Goal: Information Seeking & Learning: Learn about a topic

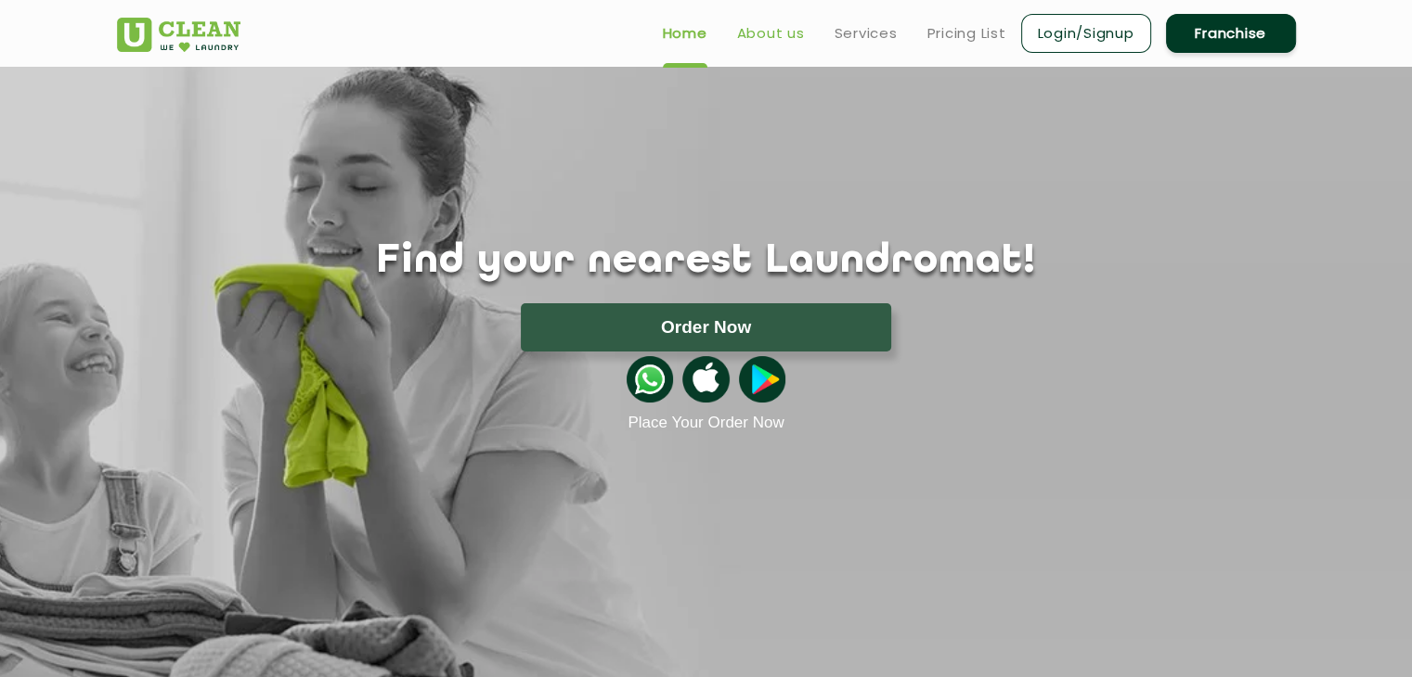
click at [763, 29] on link "About us" at bounding box center [771, 33] width 68 height 22
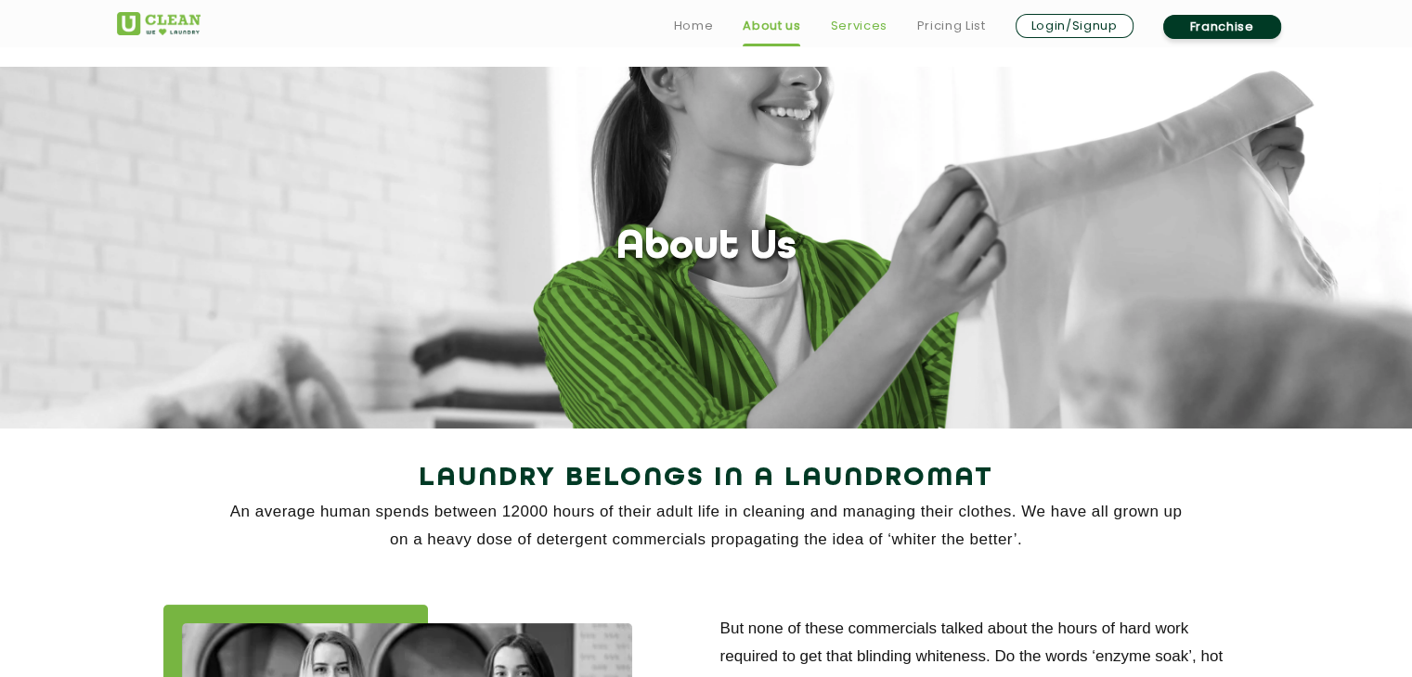
click at [865, 23] on link "Services" at bounding box center [858, 26] width 57 height 22
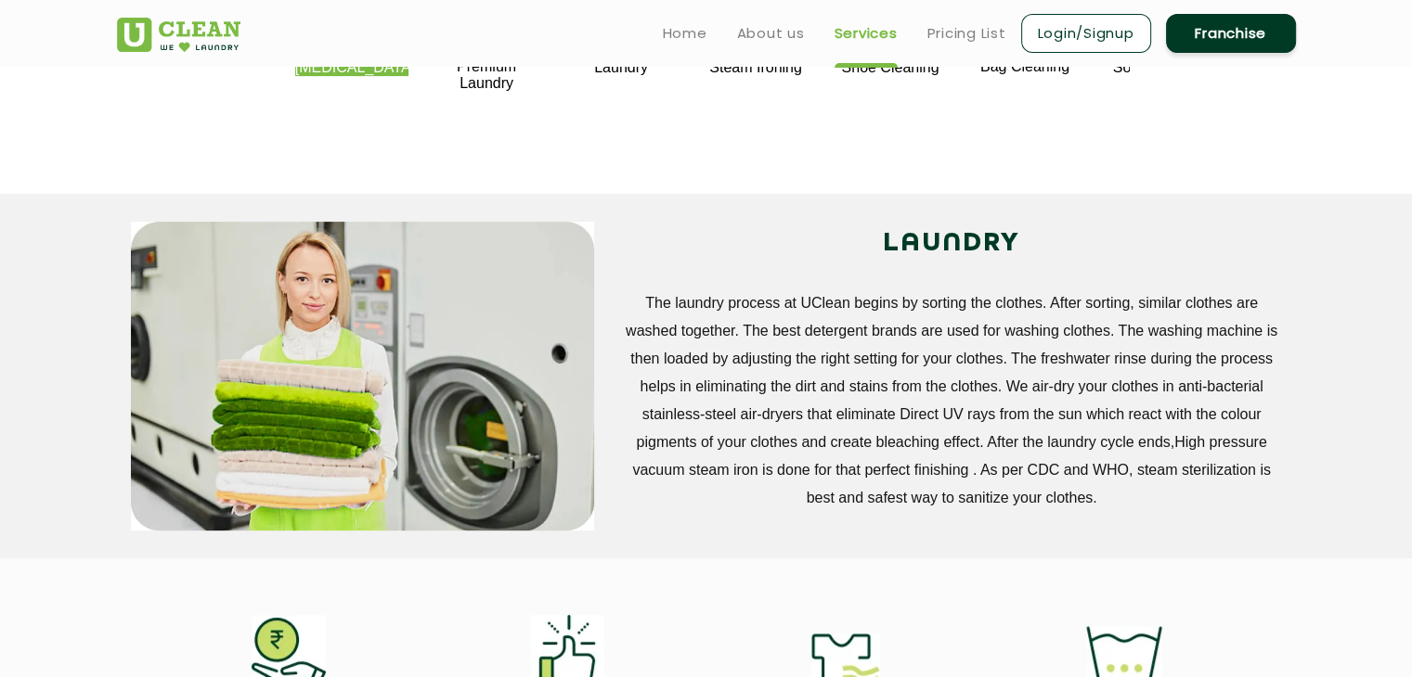
scroll to position [454, 0]
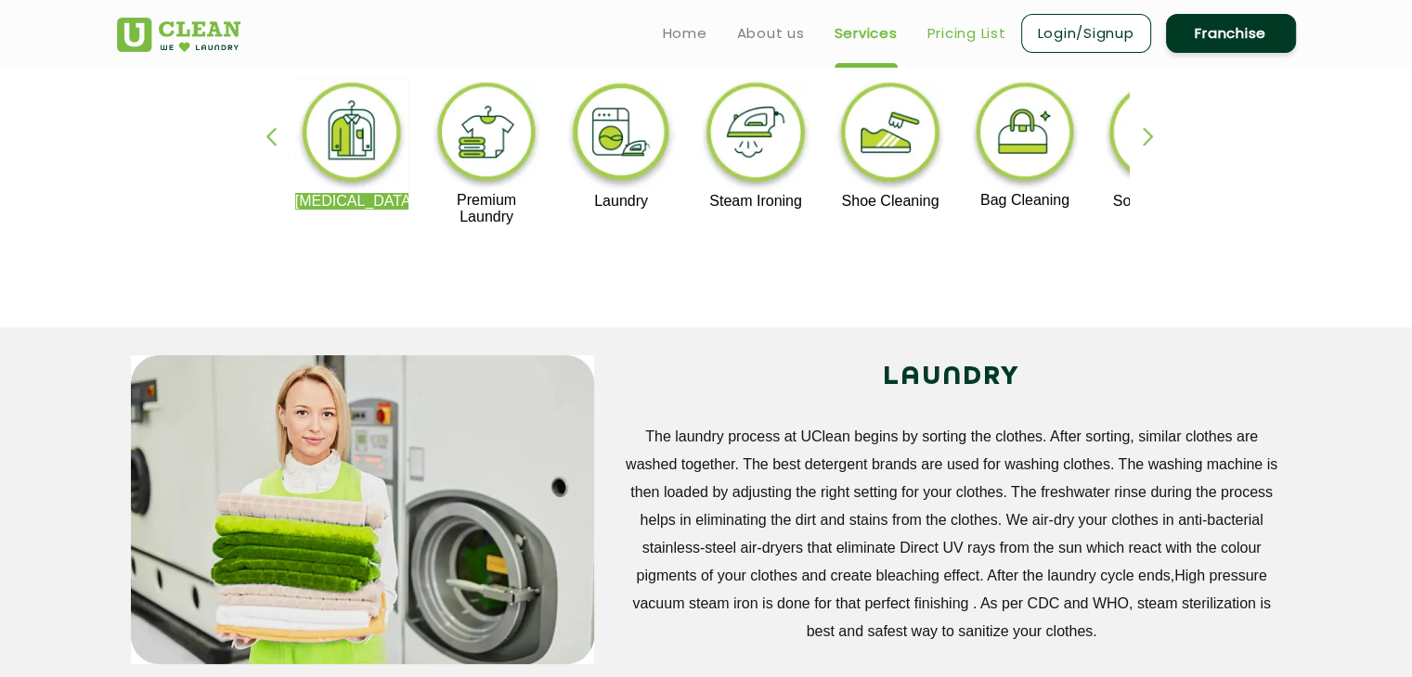
click at [973, 34] on link "Pricing List" at bounding box center [966, 33] width 79 height 22
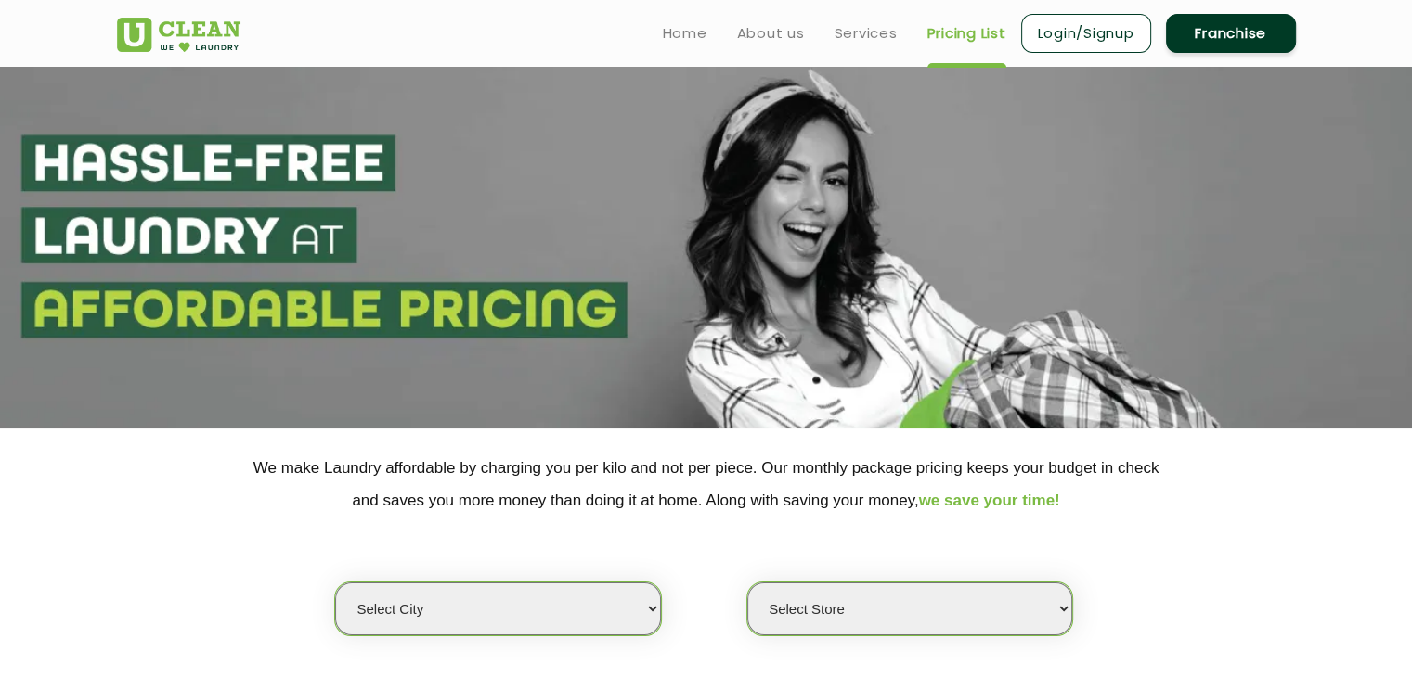
select select "0"
